Goal: Task Accomplishment & Management: Complete application form

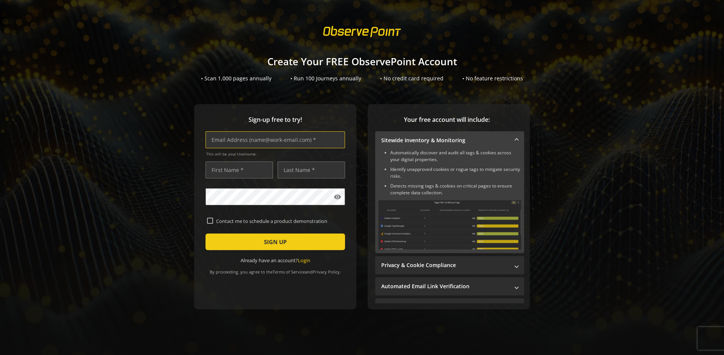
click at [273, 139] on input "text" at bounding box center [274, 139] width 139 height 17
type input "[EMAIL_ADDRESS][DOMAIN_NAME]"
click at [237, 170] on input "text" at bounding box center [238, 169] width 67 height 17
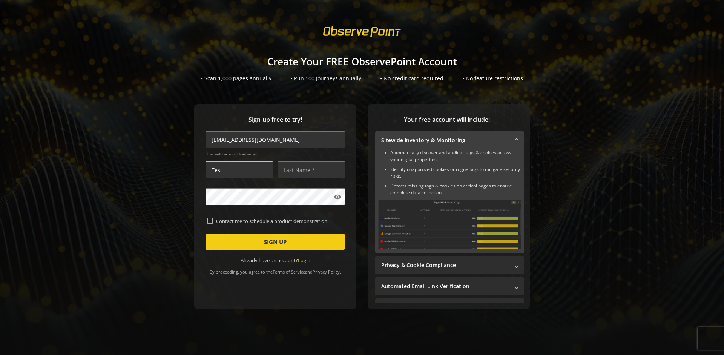
type input "Test"
click at [309, 170] on input "text" at bounding box center [310, 169] width 67 height 17
type input "Test"
click at [273, 242] on span "SIGN UP" at bounding box center [275, 242] width 23 height 14
